Goal: Task Accomplishment & Management: Manage account settings

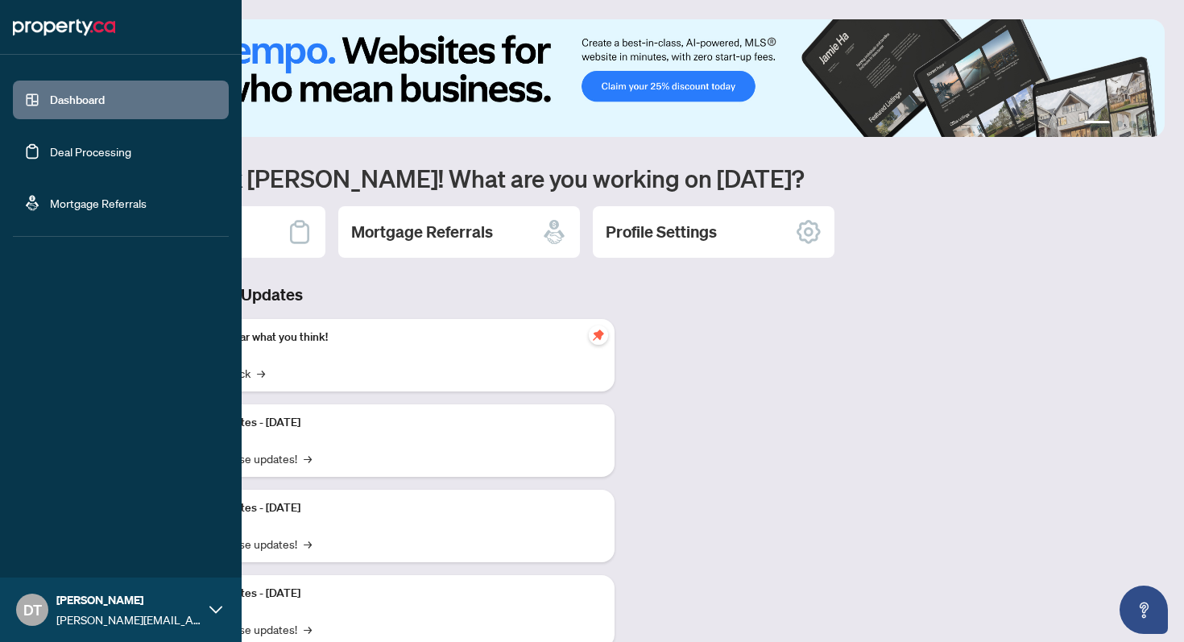
click at [70, 149] on link "Deal Processing" at bounding box center [90, 151] width 81 height 15
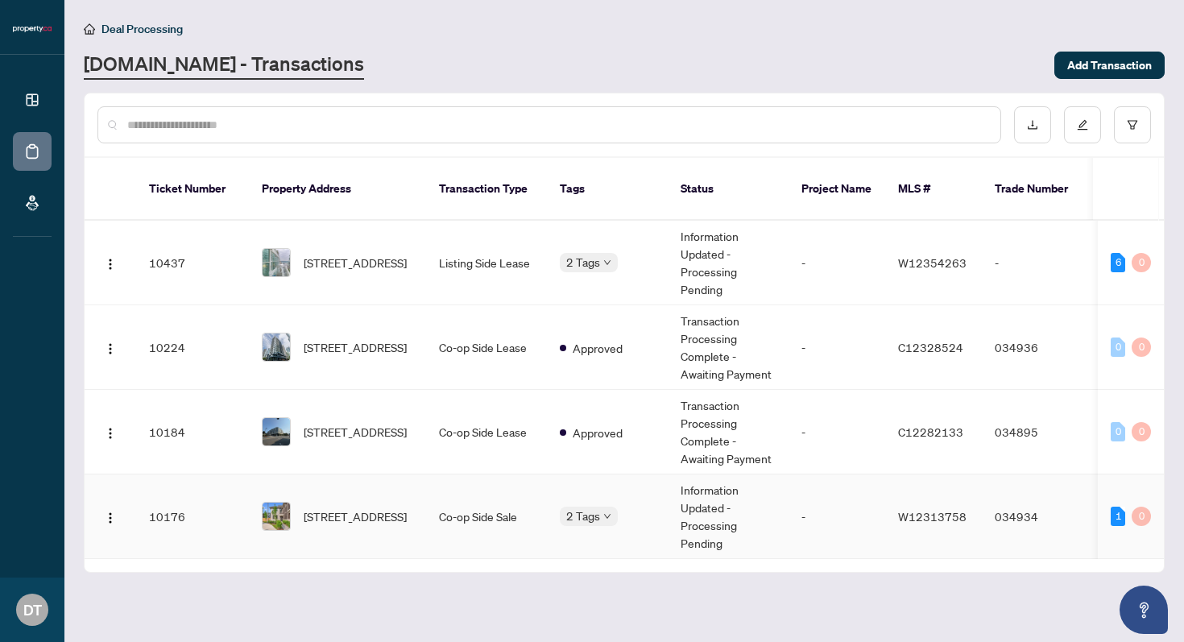
click at [514, 498] on td "Co-op Side Sale" at bounding box center [486, 517] width 121 height 85
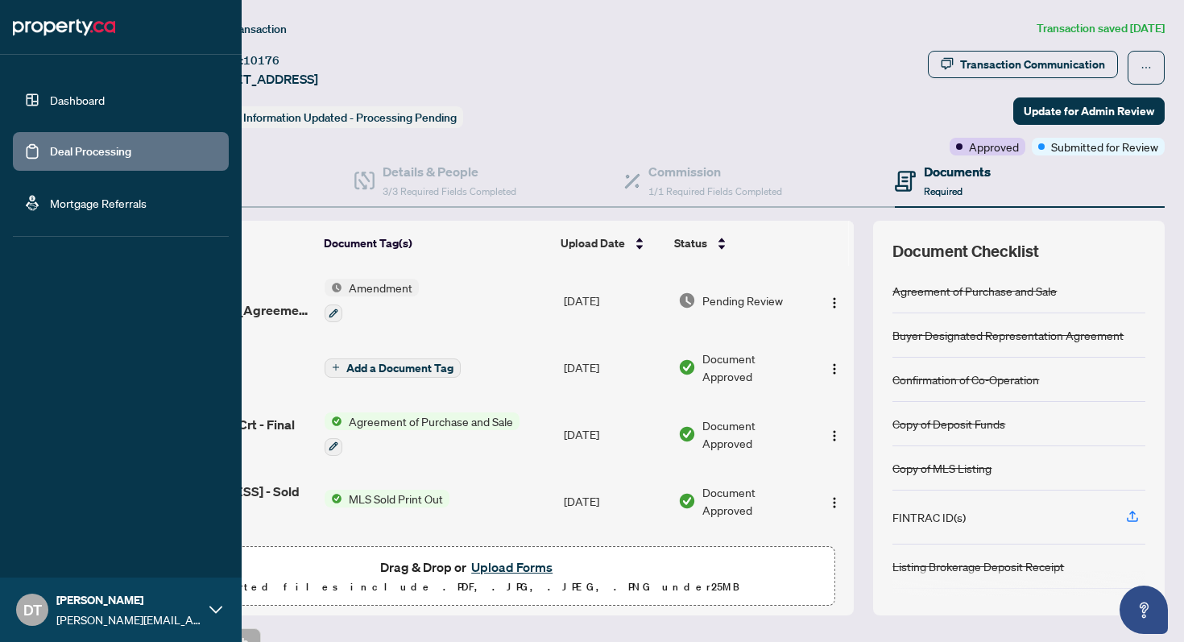
click at [76, 106] on link "Dashboard" at bounding box center [77, 100] width 55 height 15
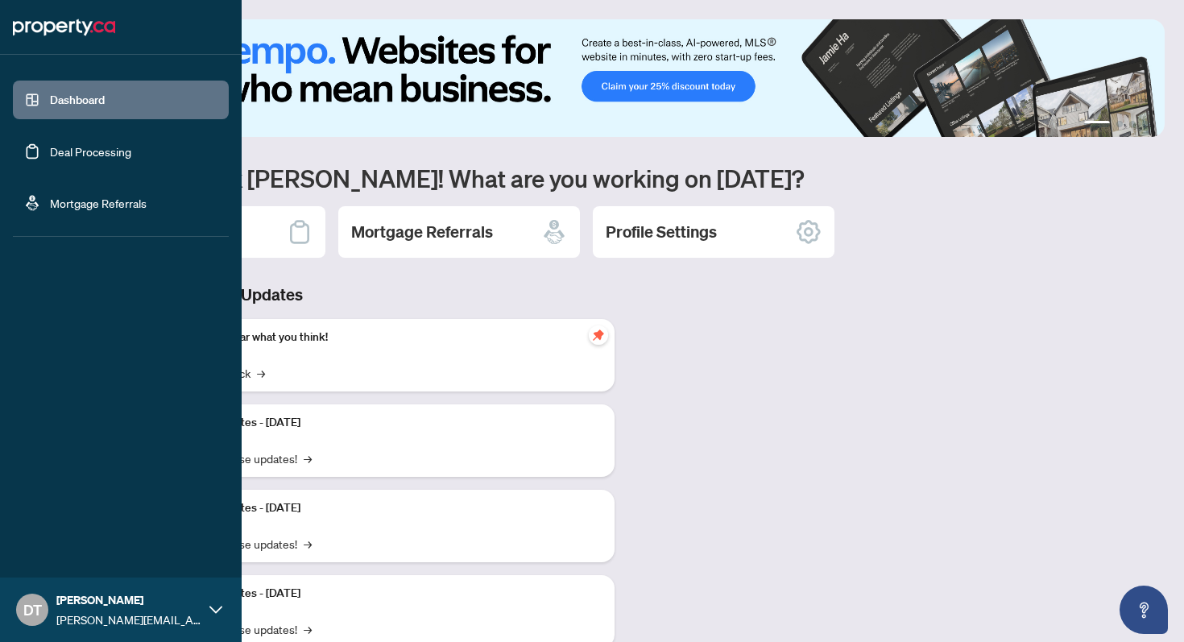
click at [115, 156] on link "Deal Processing" at bounding box center [90, 151] width 81 height 15
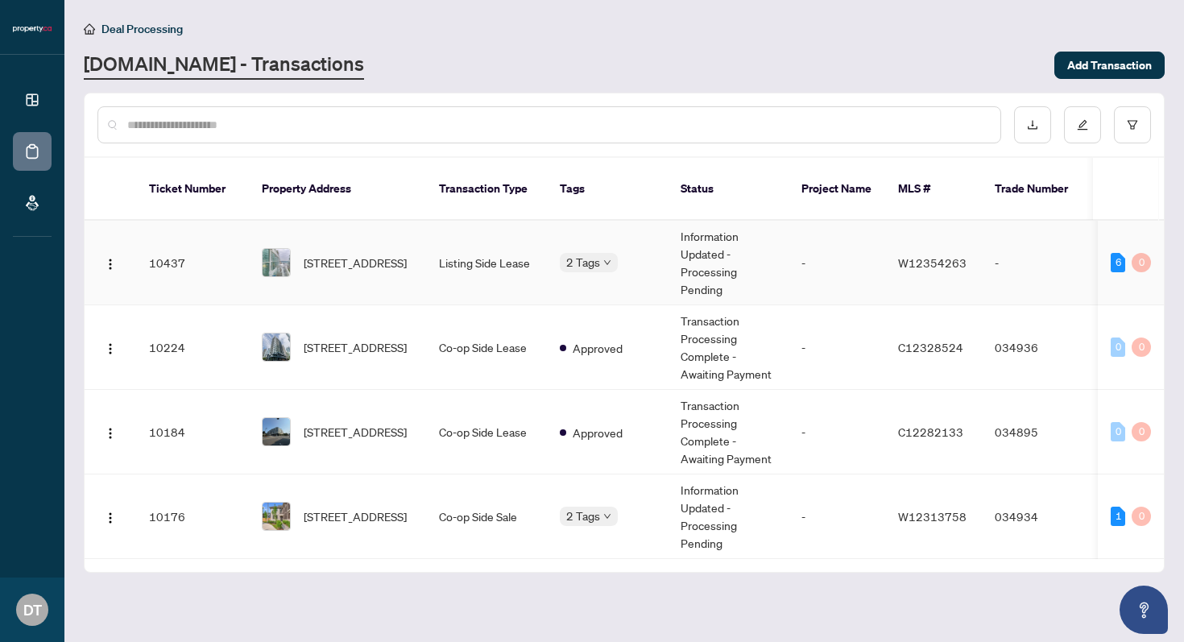
click at [456, 230] on td "Listing Side Lease" at bounding box center [486, 263] width 121 height 85
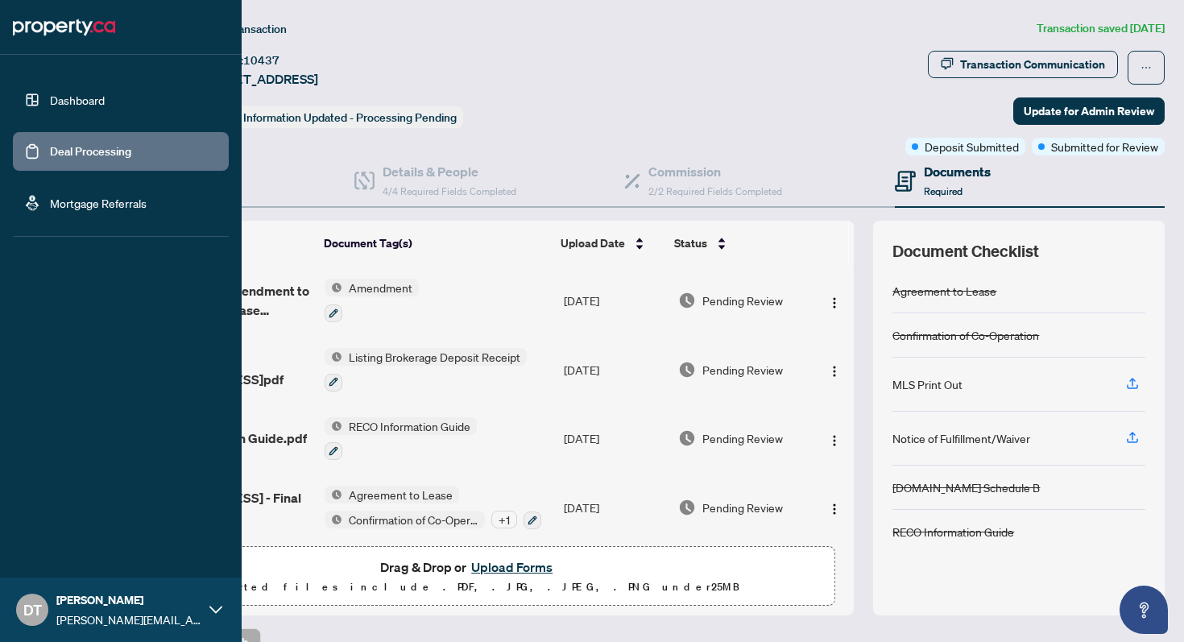
click at [77, 107] on link "Dashboard" at bounding box center [77, 100] width 55 height 15
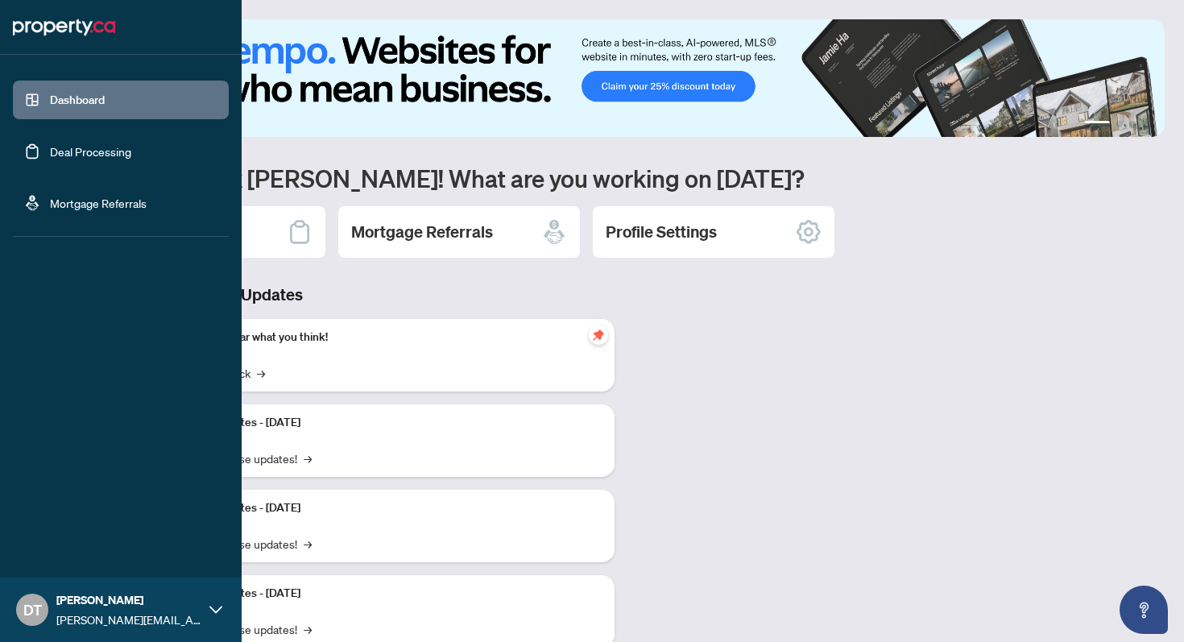
click at [64, 155] on link "Deal Processing" at bounding box center [90, 151] width 81 height 15
